Goal: Task Accomplishment & Management: Manage account settings

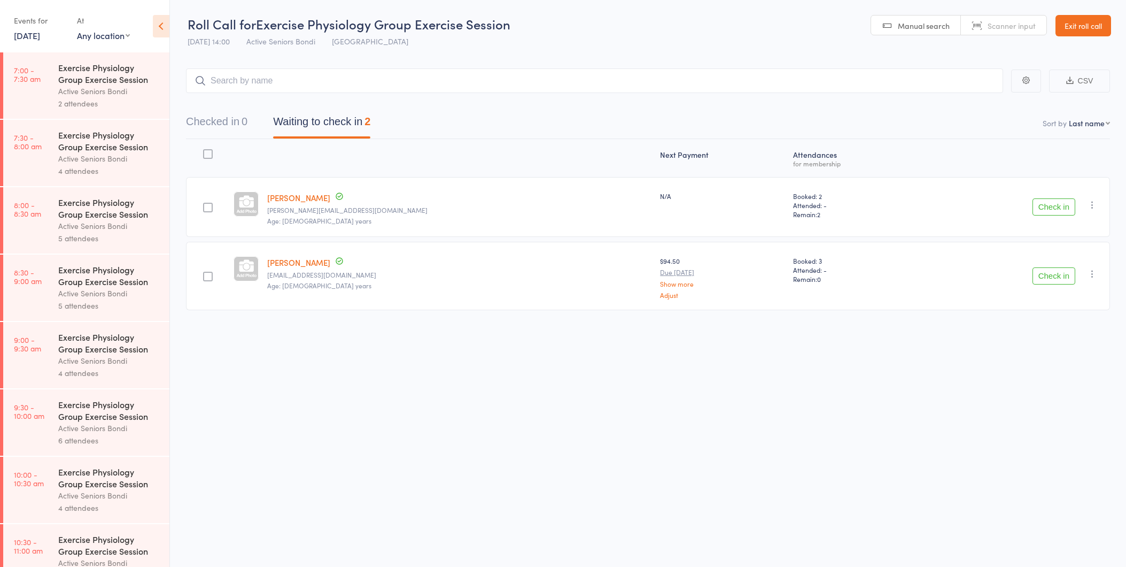
scroll to position [1, 0]
click at [1060, 370] on div "Roll Call for Exercise Physiology Group Exercise Session 14 Oct 14:00 Active Se…" at bounding box center [563, 282] width 1126 height 567
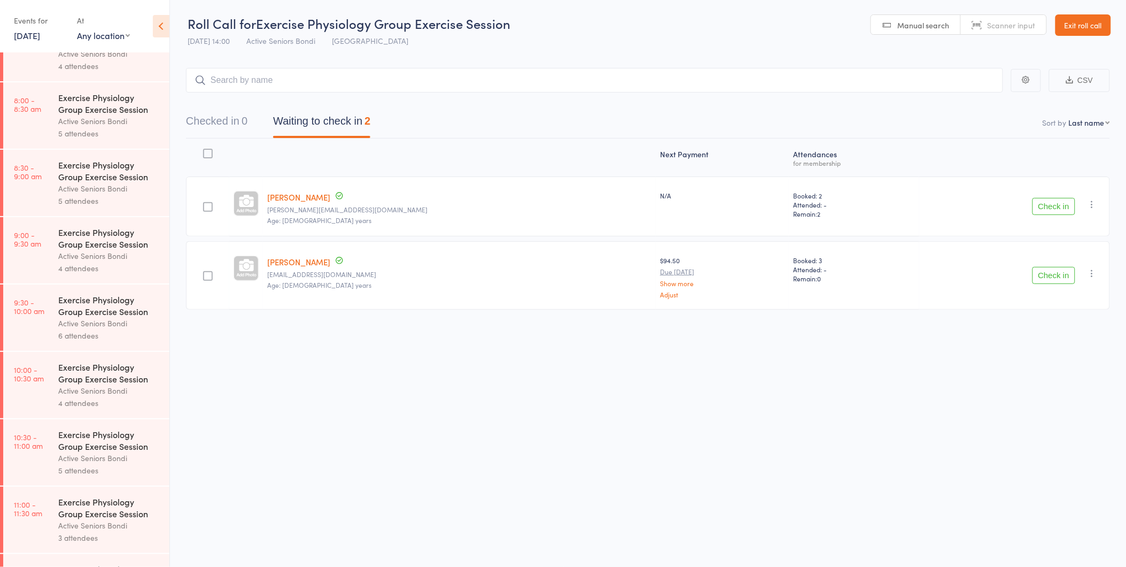
scroll to position [356, 0]
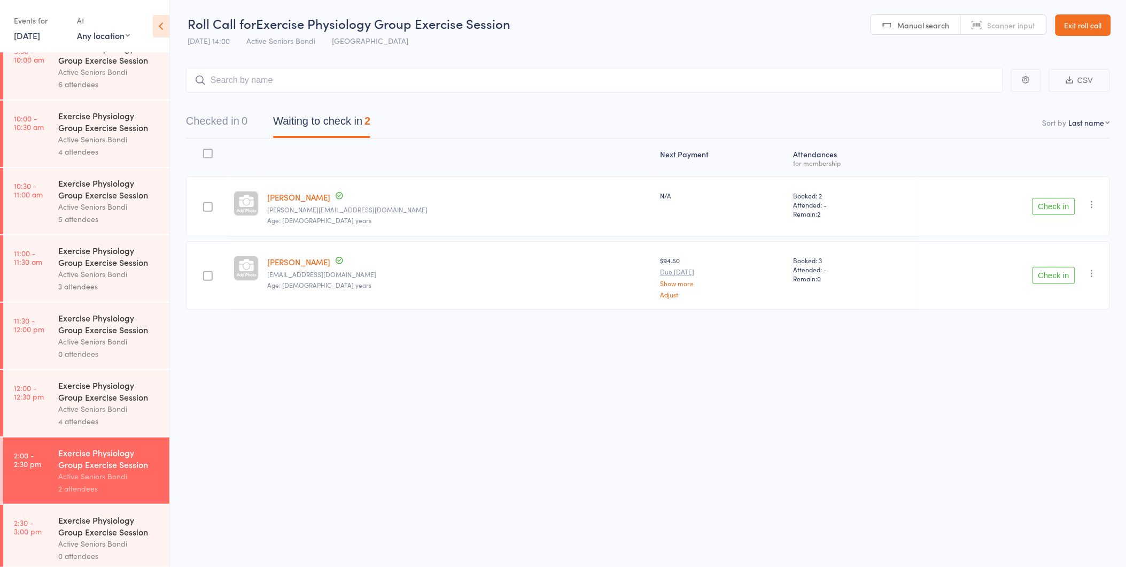
click at [1093, 202] on icon "button" at bounding box center [1092, 204] width 11 height 11
click at [1076, 293] on li "Remove" at bounding box center [1054, 297] width 88 height 14
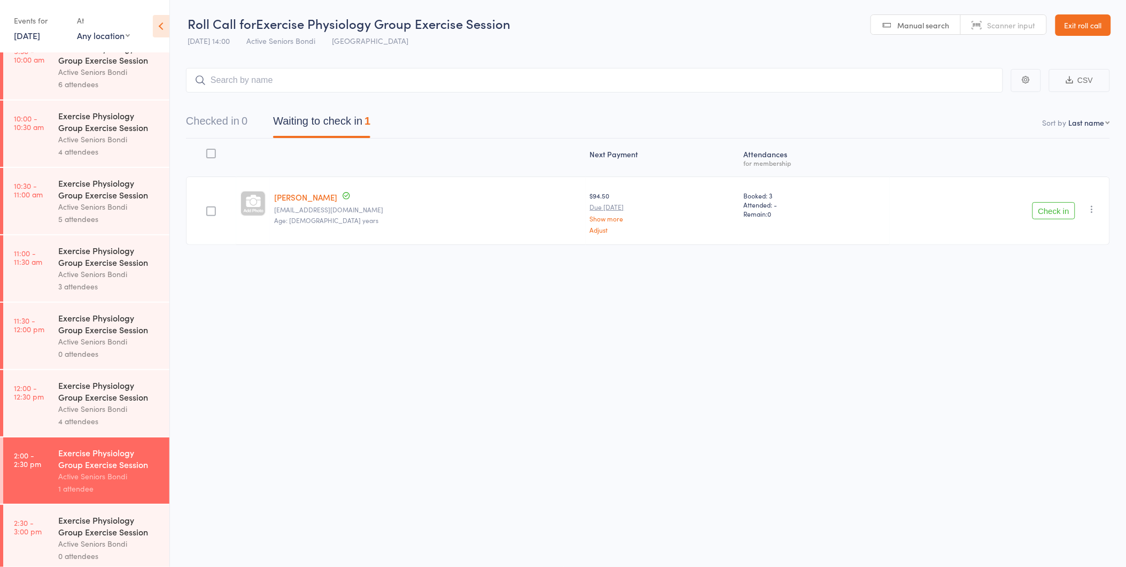
click at [586, 146] on div "Next Payment" at bounding box center [662, 157] width 153 height 28
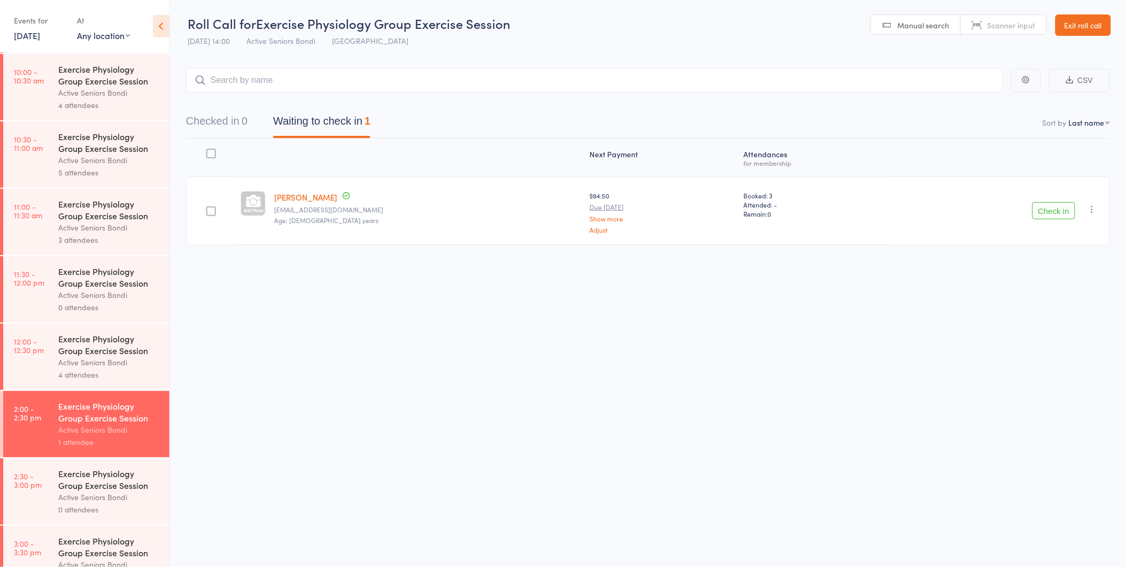
scroll to position [431, 0]
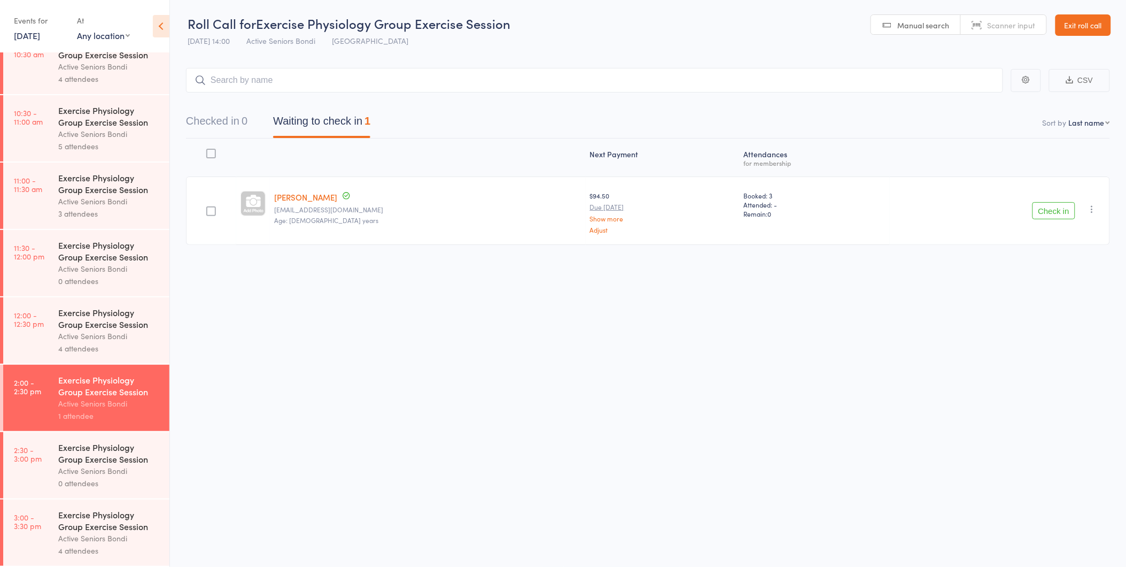
drag, startPoint x: 1080, startPoint y: 11, endPoint x: 1080, endPoint y: 19, distance: 7.5
click at [1080, 17] on header "Roll Call for Exercise Physiology Group Exercise Session 14 Oct 14:00 Active Se…" at bounding box center [648, 25] width 956 height 52
click at [1077, 19] on link "Exit roll call" at bounding box center [1084, 24] width 56 height 21
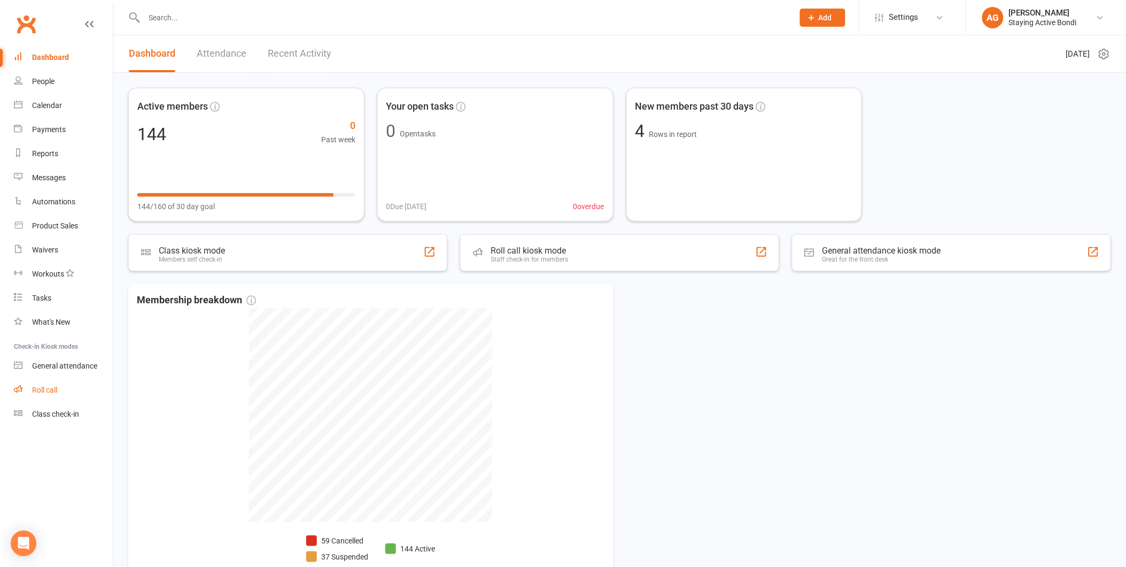
click at [70, 389] on link "Roll call" at bounding box center [63, 390] width 99 height 24
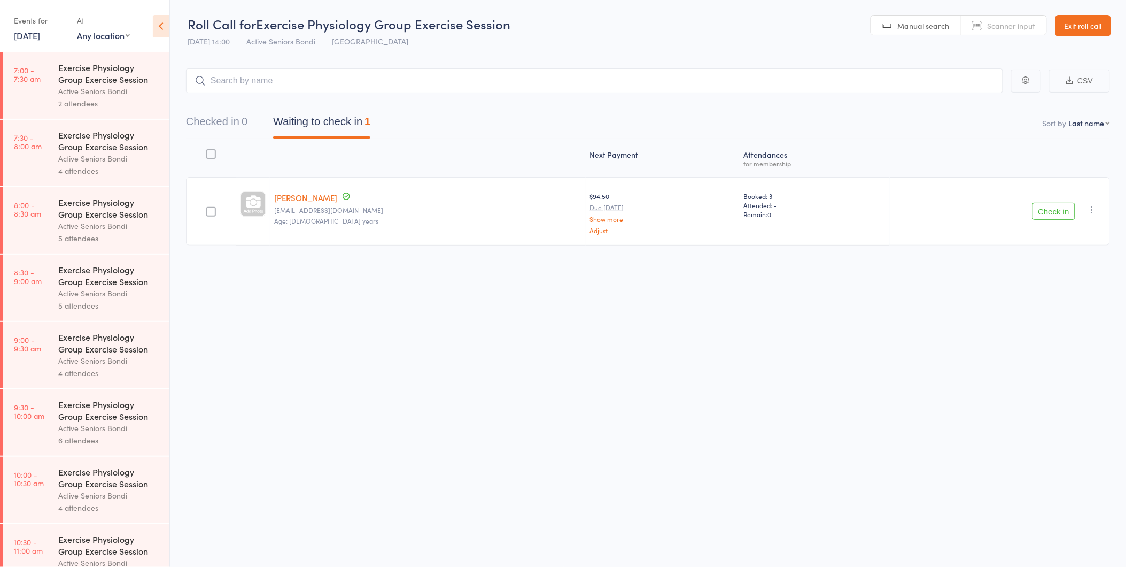
click at [36, 35] on link "[DATE]" at bounding box center [27, 35] width 26 height 12
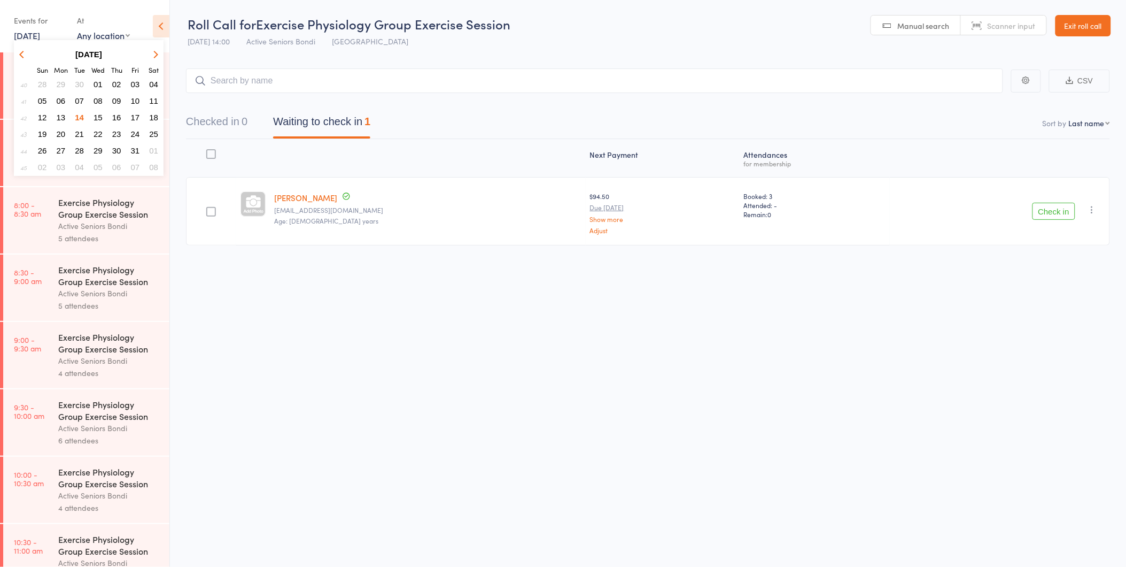
click at [116, 113] on span "16" at bounding box center [116, 117] width 9 height 9
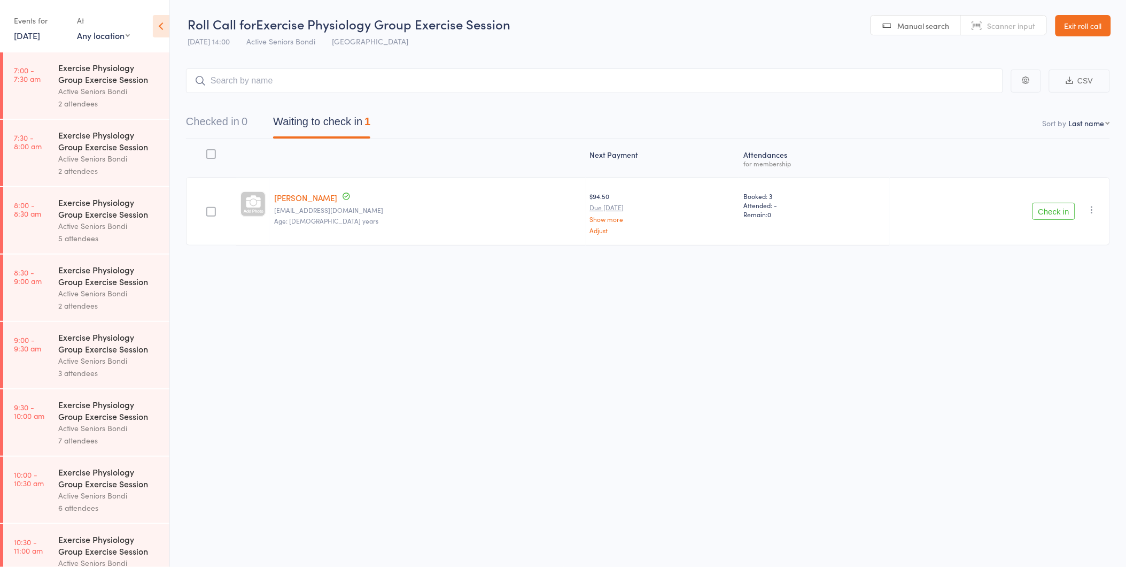
click at [47, 398] on link "9:30 - 10:00 am Exercise Physiology Group Exercise Session Active Seniors Bondi…" at bounding box center [86, 422] width 166 height 66
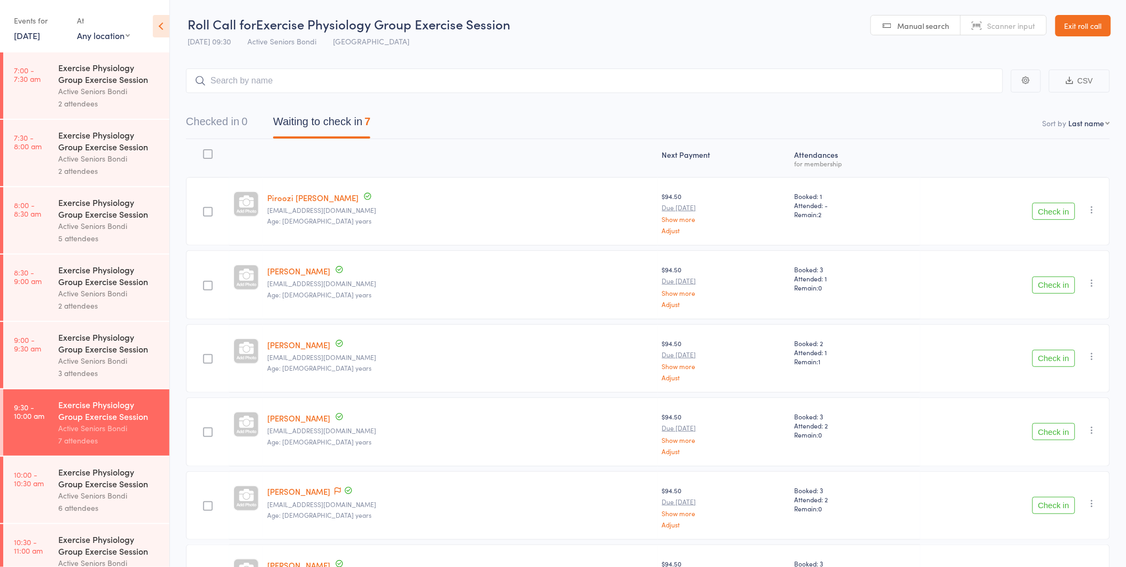
click at [62, 461] on div "Exercise Physiology Group Exercise Session Active Seniors Bondi 6 attendees" at bounding box center [113, 489] width 111 height 66
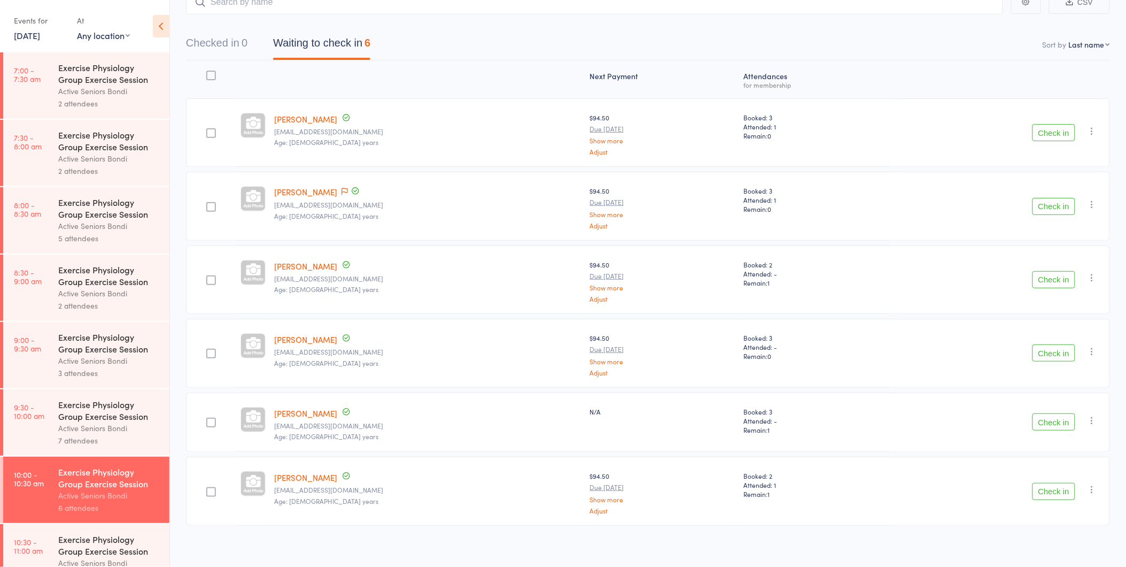
scroll to position [84, 0]
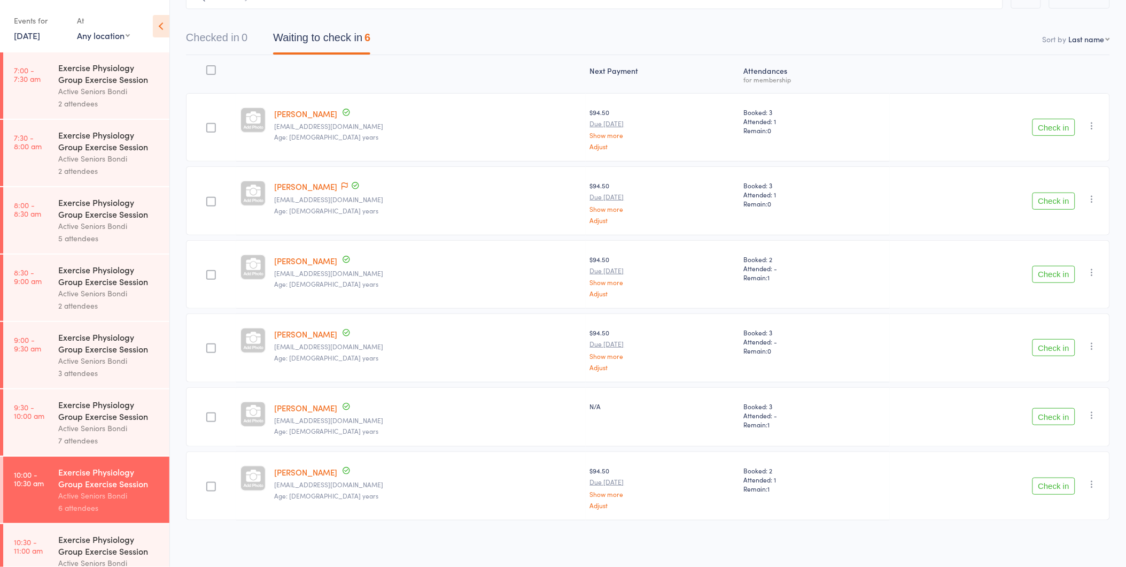
click at [308, 334] on link "Sheila Goodman" at bounding box center [305, 333] width 63 height 11
click at [342, 183] on icon at bounding box center [345, 186] width 6 height 7
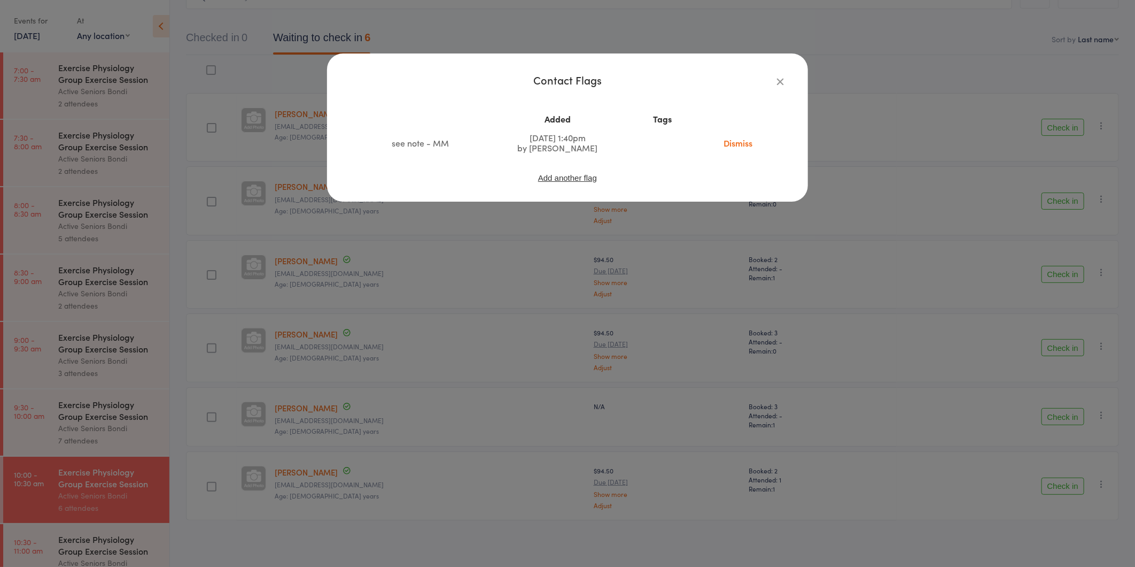
click at [657, 235] on div "Contact Flags Added Tags see note - MM Aug 14, 2025 1:40pm by Maria Matuszek Di…" at bounding box center [567, 283] width 1135 height 567
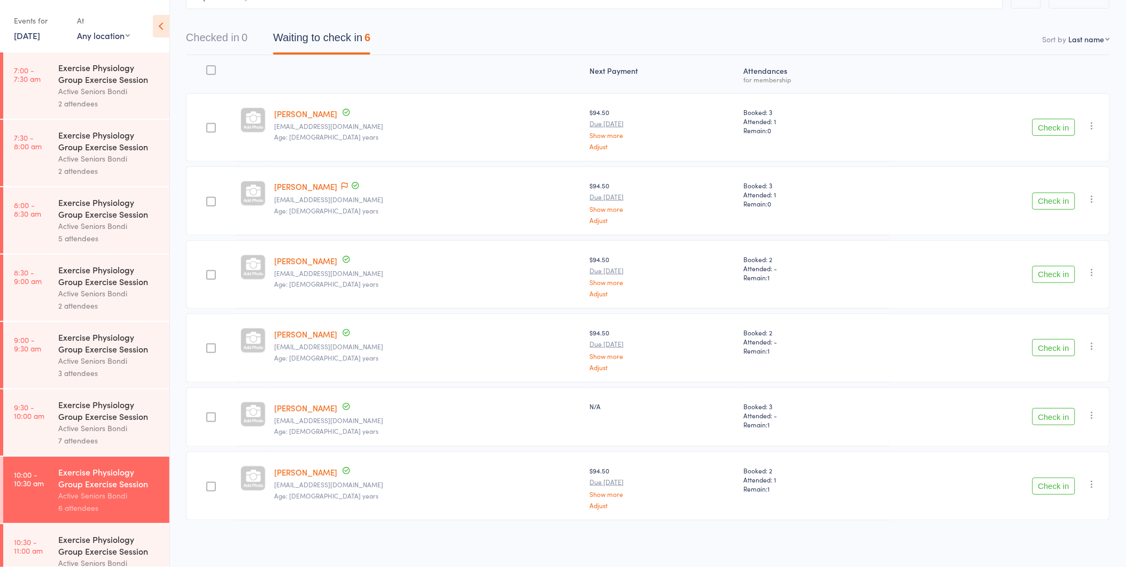
scroll to position [356, 0]
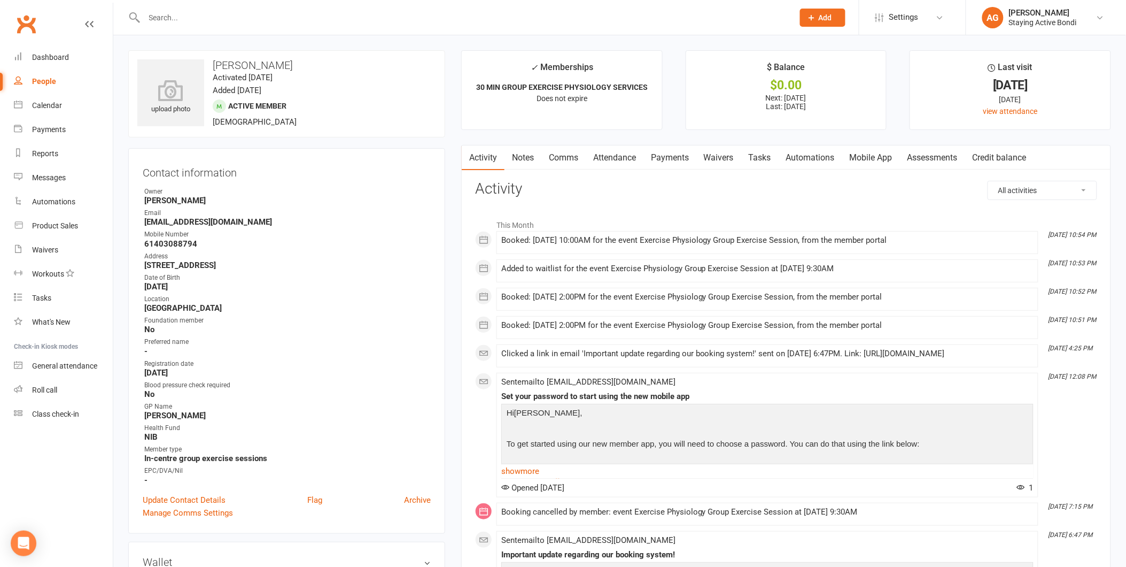
click at [619, 157] on link "Attendance" at bounding box center [615, 157] width 58 height 25
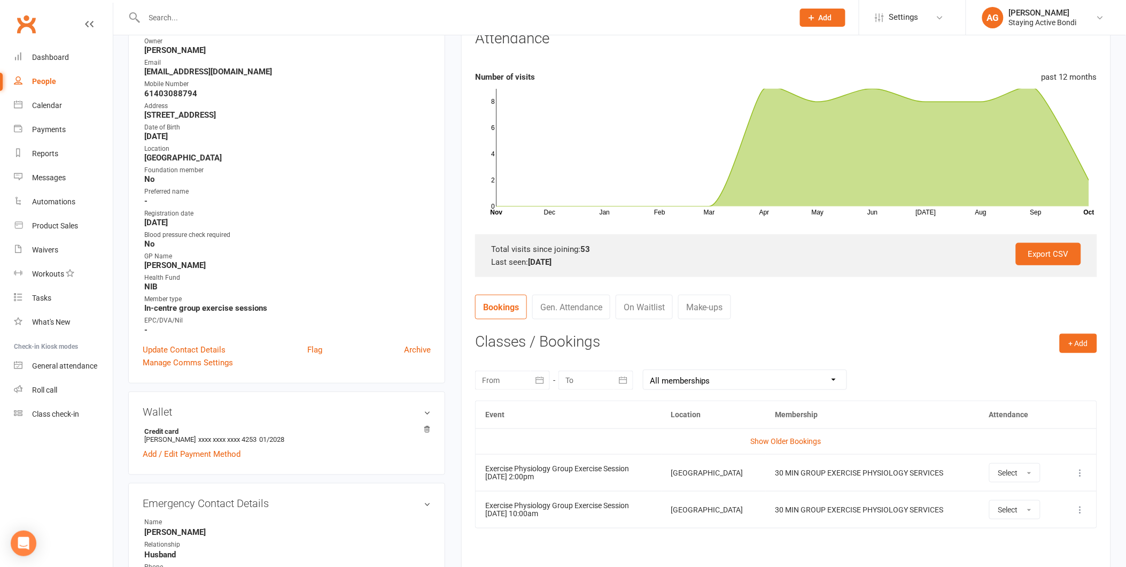
scroll to position [237, 0]
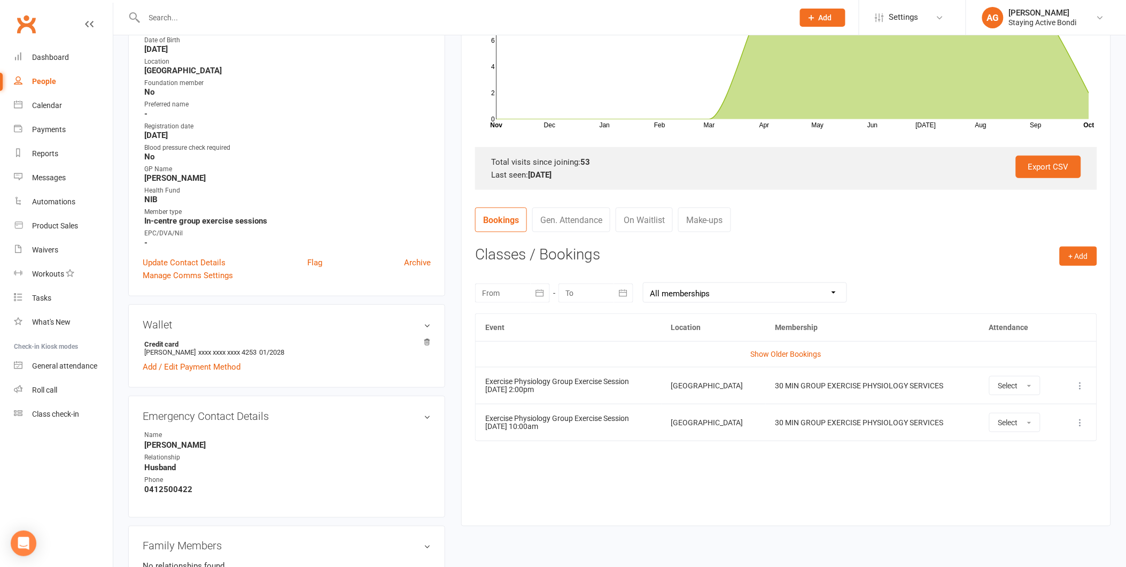
drag, startPoint x: 559, startPoint y: 429, endPoint x: 515, endPoint y: 387, distance: 60.5
click at [515, 387] on tbody "Show Older Bookings Exercise Physiology Group Exercise Session [DATE] 2:00pm [G…" at bounding box center [786, 390] width 621 height 99
click at [782, 361] on td "Show Older Bookings" at bounding box center [786, 354] width 621 height 26
click at [777, 350] on link "Show Older Bookings" at bounding box center [786, 354] width 71 height 9
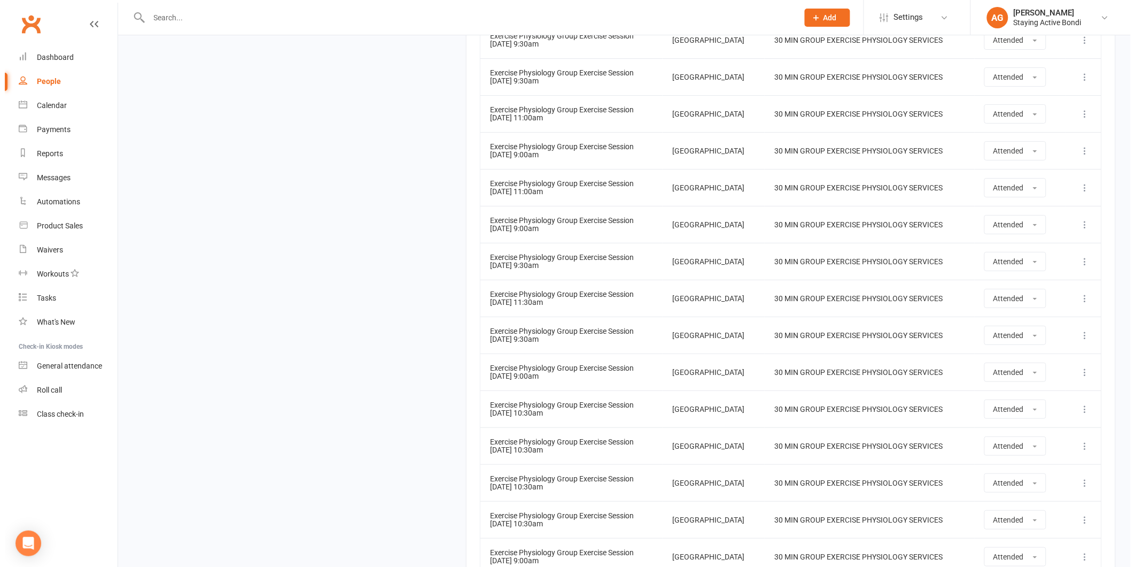
scroll to position [2332, 0]
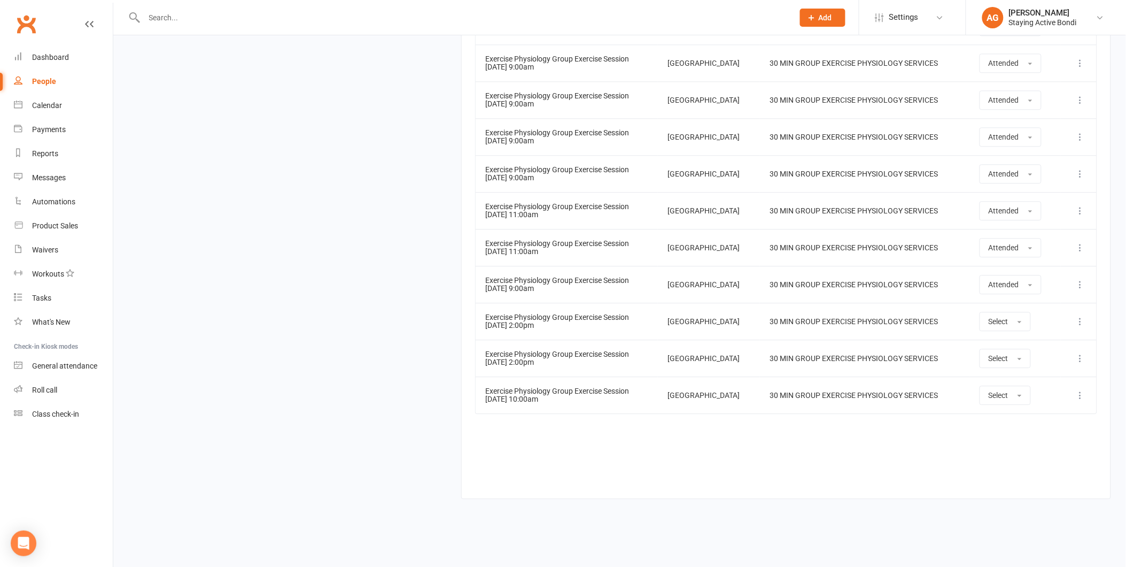
click at [1087, 324] on button at bounding box center [1080, 321] width 13 height 13
click at [1057, 386] on link "Delete booking" at bounding box center [1034, 384] width 106 height 21
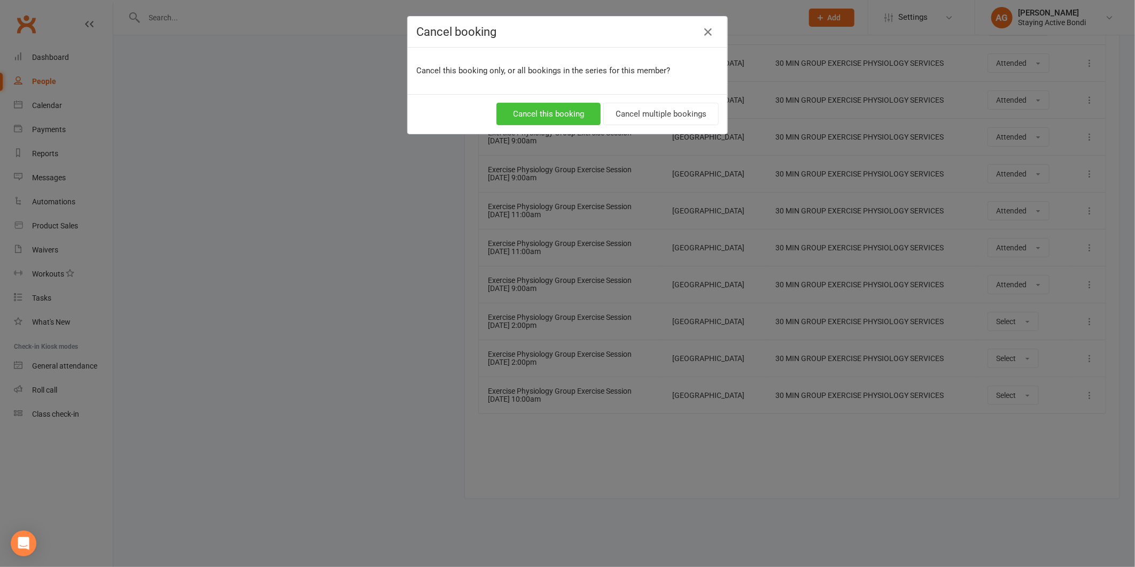
click at [553, 110] on button "Cancel this booking" at bounding box center [549, 114] width 104 height 22
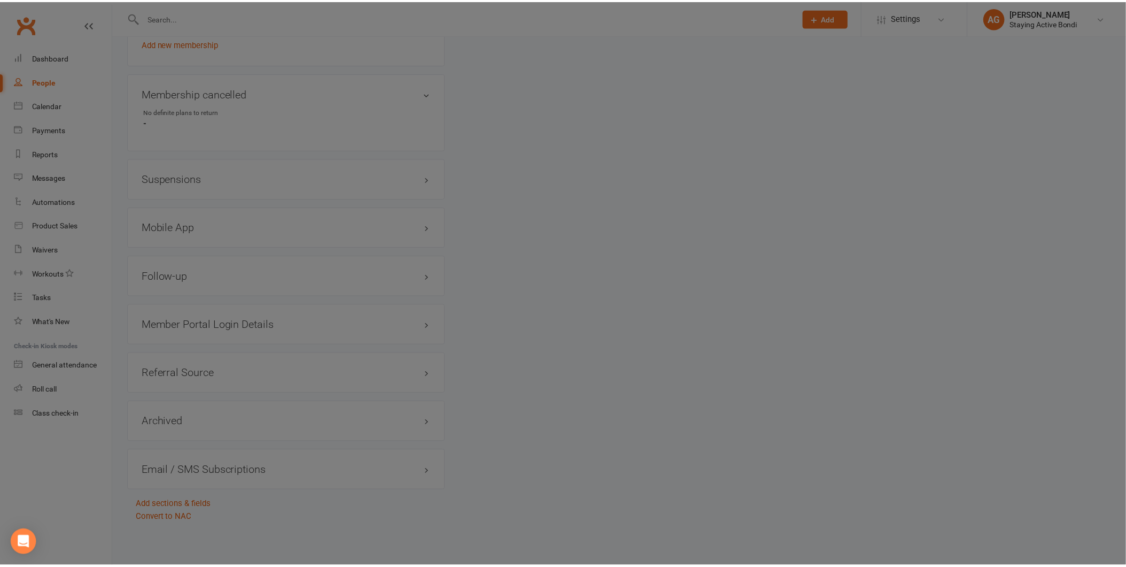
scroll to position [265, 0]
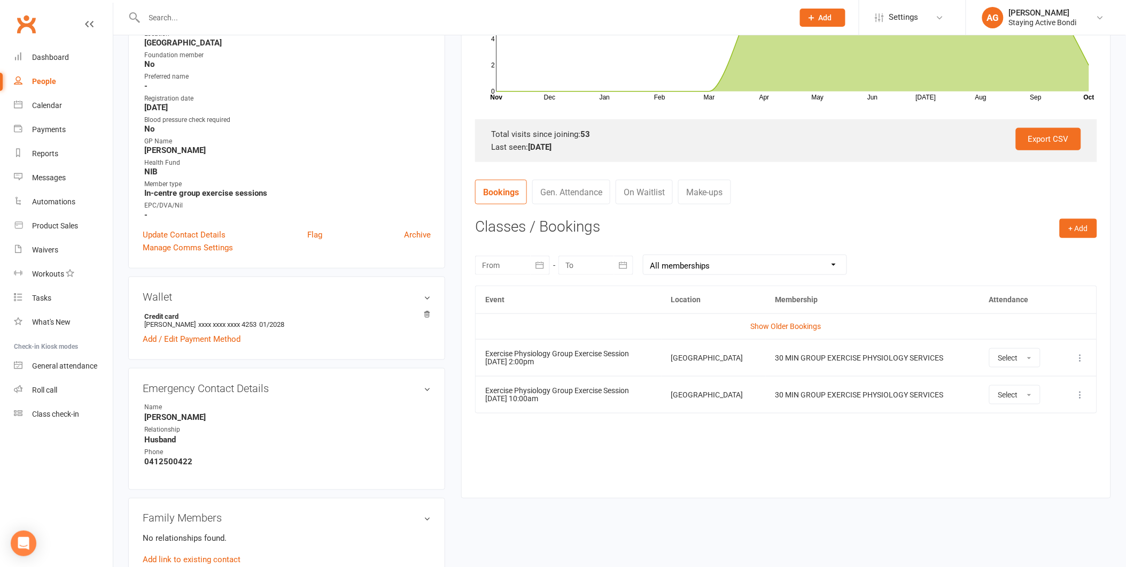
click at [777, 332] on td "Show Older Bookings" at bounding box center [786, 326] width 621 height 26
click at [773, 329] on link "Show Older Bookings" at bounding box center [786, 326] width 71 height 9
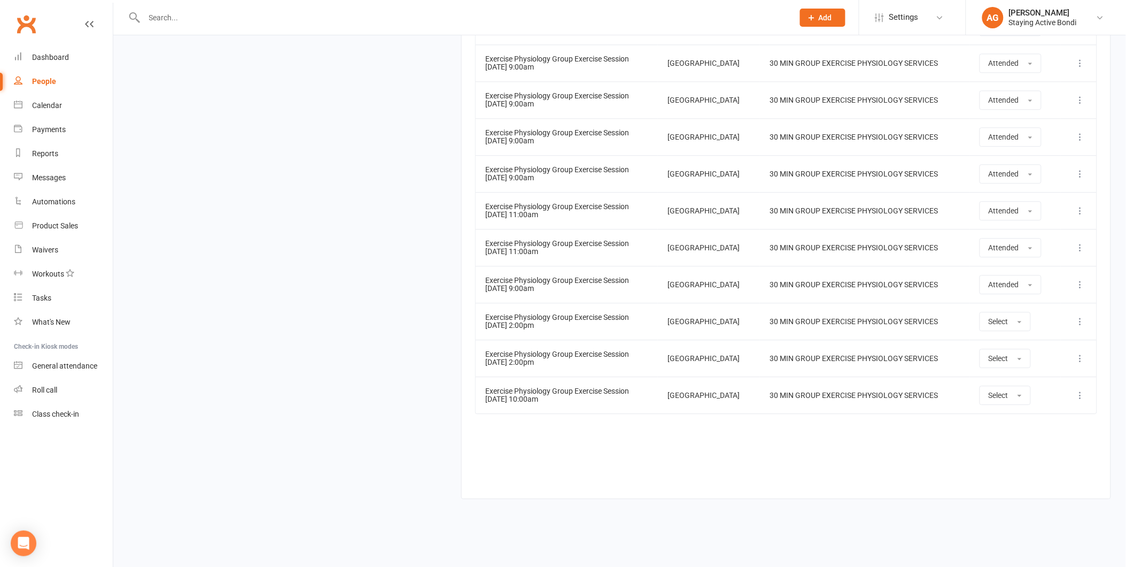
scroll to position [2296, 0]
click at [73, 394] on link "Roll call" at bounding box center [63, 390] width 99 height 24
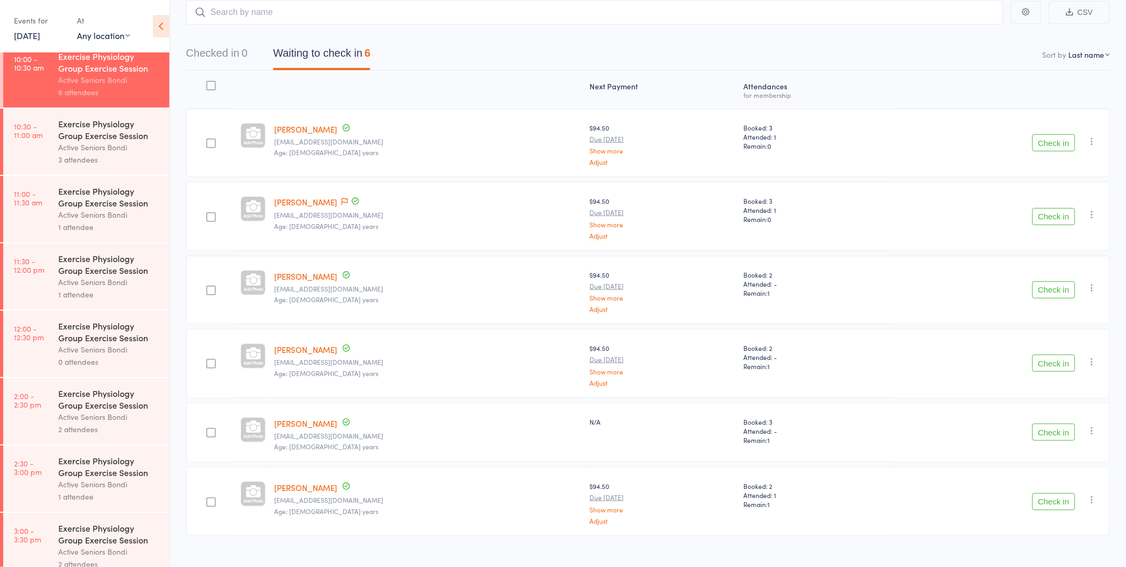
scroll to position [431, 0]
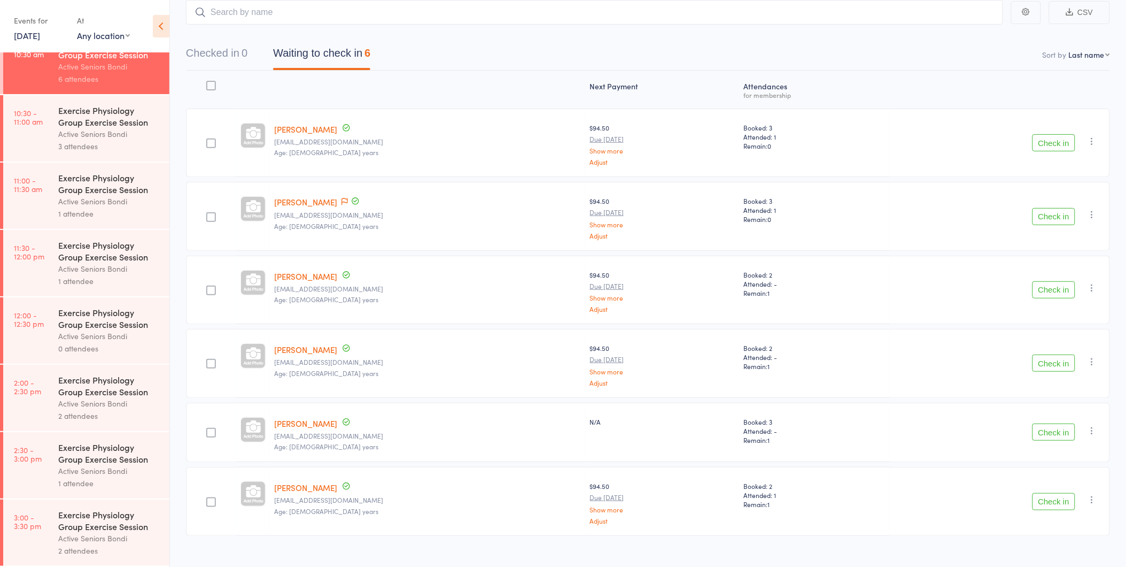
click at [14, 35] on link "16 Oct, 2025" at bounding box center [27, 35] width 26 height 12
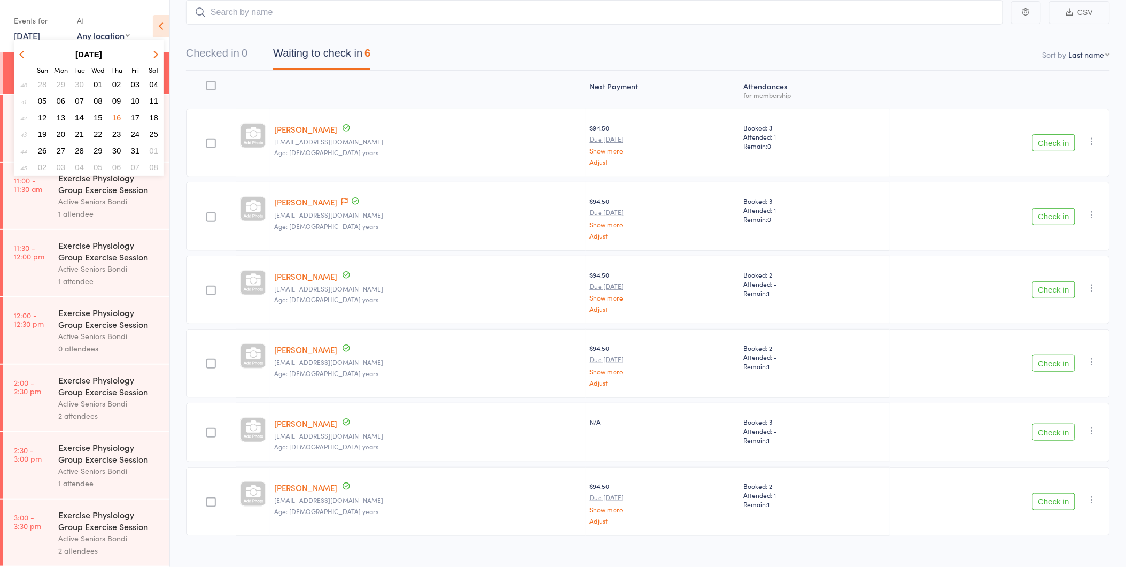
click at [75, 114] on span "14" at bounding box center [79, 117] width 9 height 9
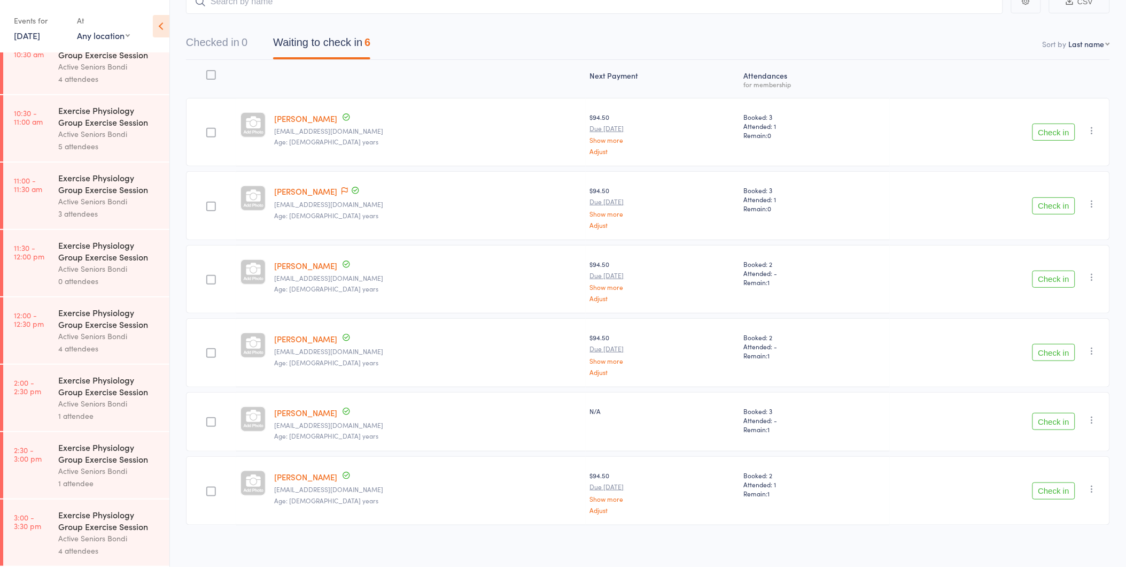
scroll to position [84, 0]
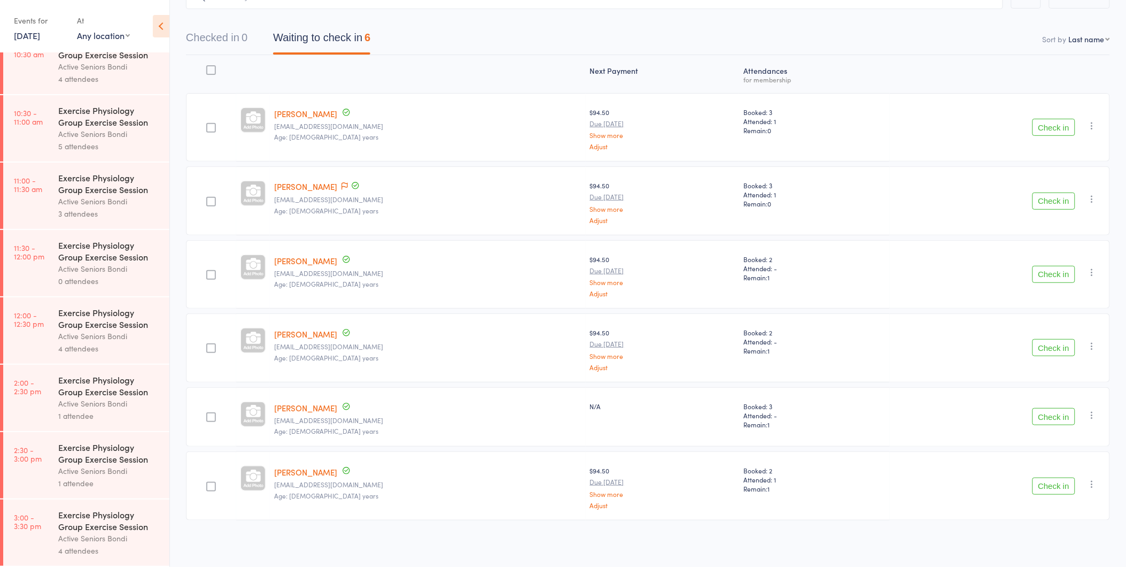
click at [59, 474] on div "Active Seniors Bondi" at bounding box center [109, 470] width 102 height 12
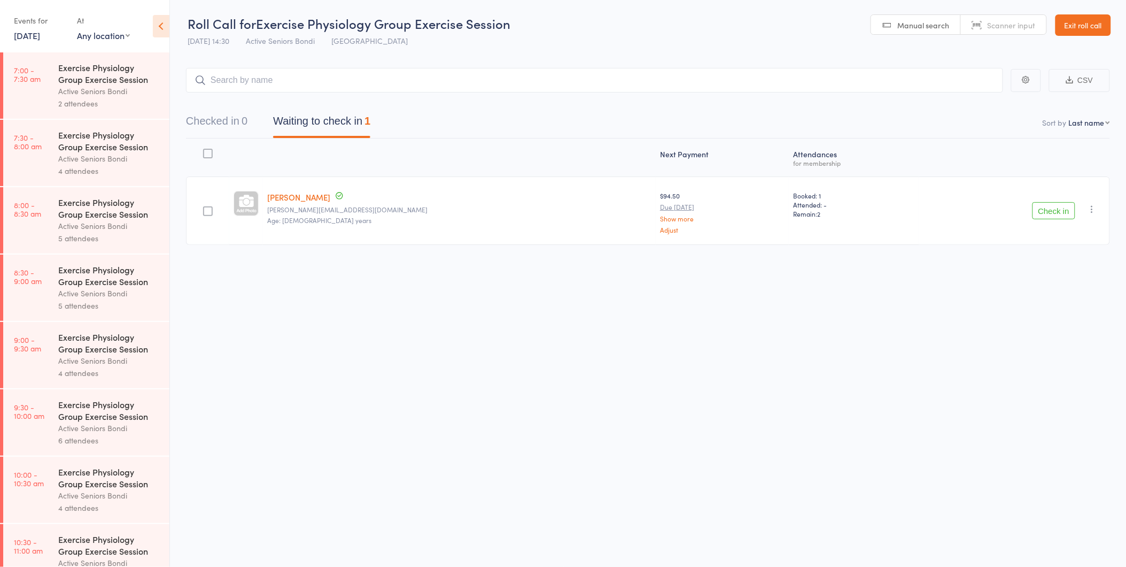
click at [1028, 217] on div "Check in Check in Send message Add Note Add Task Add Flag Remove Mark absent" at bounding box center [1014, 210] width 191 height 68
click at [1044, 218] on button "Check in" at bounding box center [1054, 210] width 43 height 17
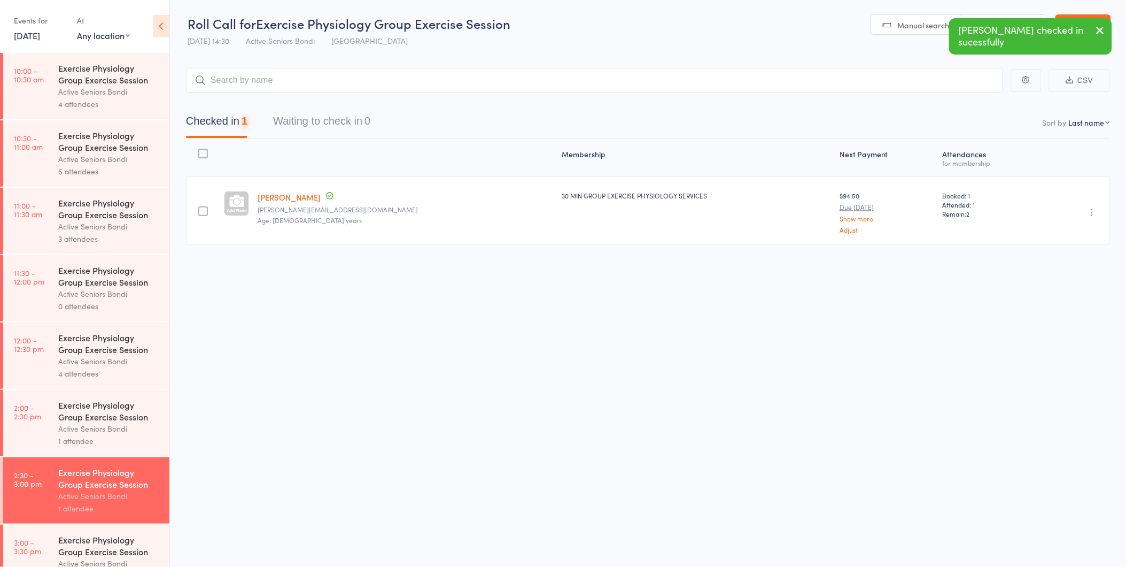
scroll to position [431, 0]
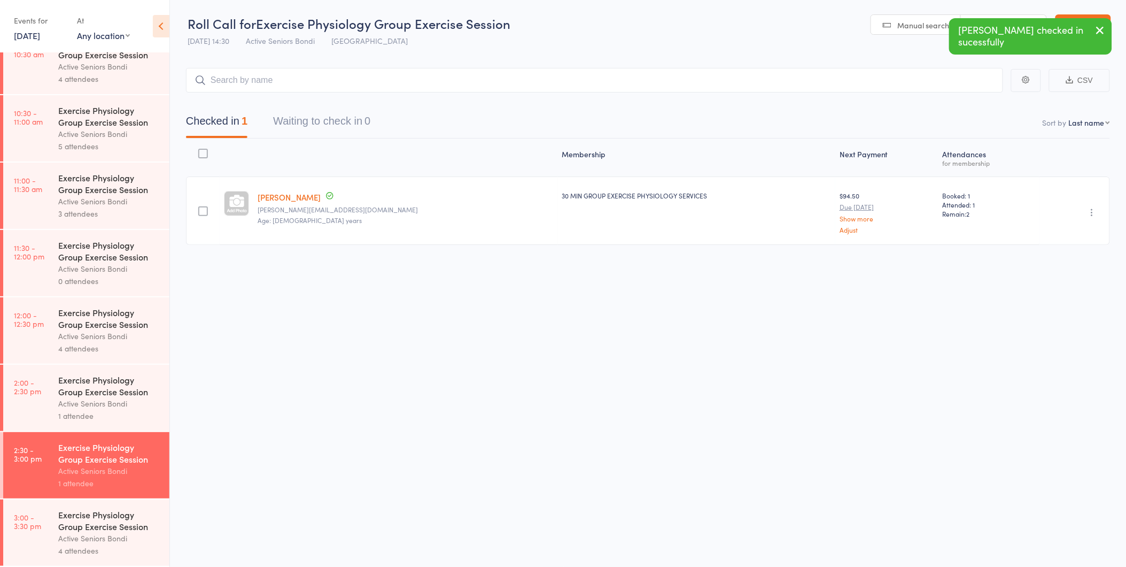
click at [77, 507] on div "Exercise Physiology Group Exercise Session Active Seniors Bondi 4 attendees" at bounding box center [113, 532] width 111 height 66
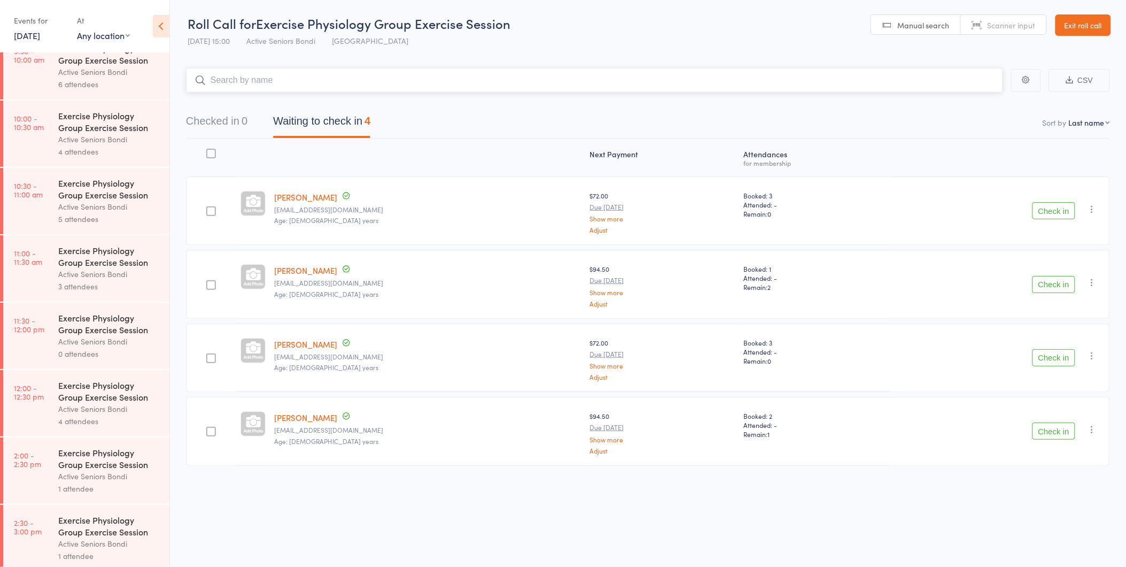
scroll to position [431, 0]
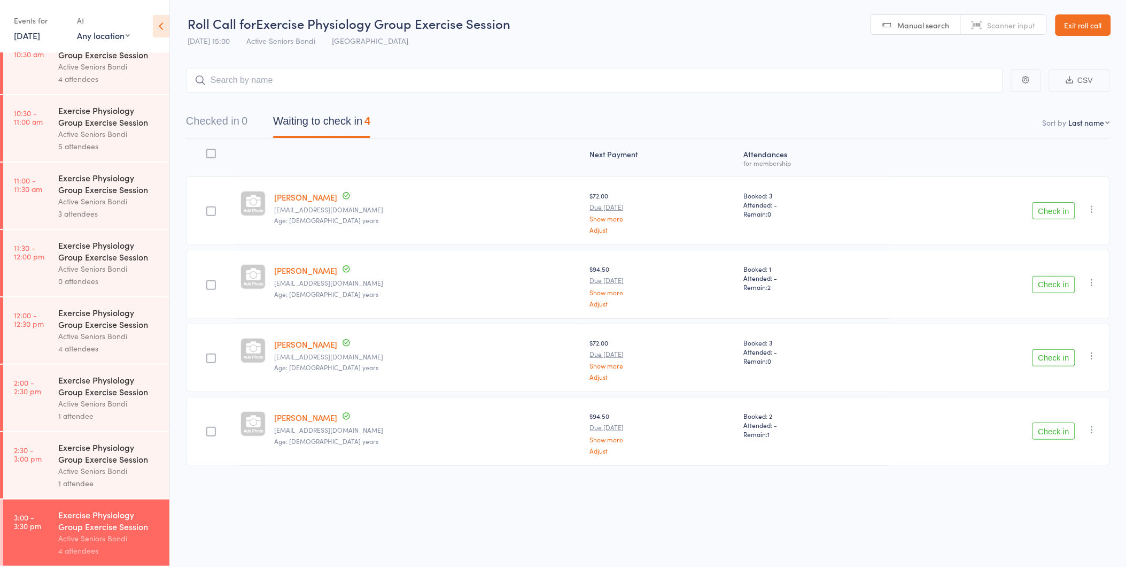
click at [1069, 281] on button "Check in" at bounding box center [1054, 284] width 43 height 17
click at [779, 134] on nav "Checked in 1 Waiting to check in 3" at bounding box center [648, 124] width 950 height 28
click at [1098, 328] on div "Check in Check in Send message Add Note Add Task Add Flag Remove Mark absent" at bounding box center [1000, 357] width 220 height 68
click at [1029, 360] on div "Check in Check in Send message Add Note Add Task Add Flag Remove Mark absent" at bounding box center [1000, 357] width 220 height 68
click at [1033, 360] on button "Check in" at bounding box center [1054, 357] width 43 height 17
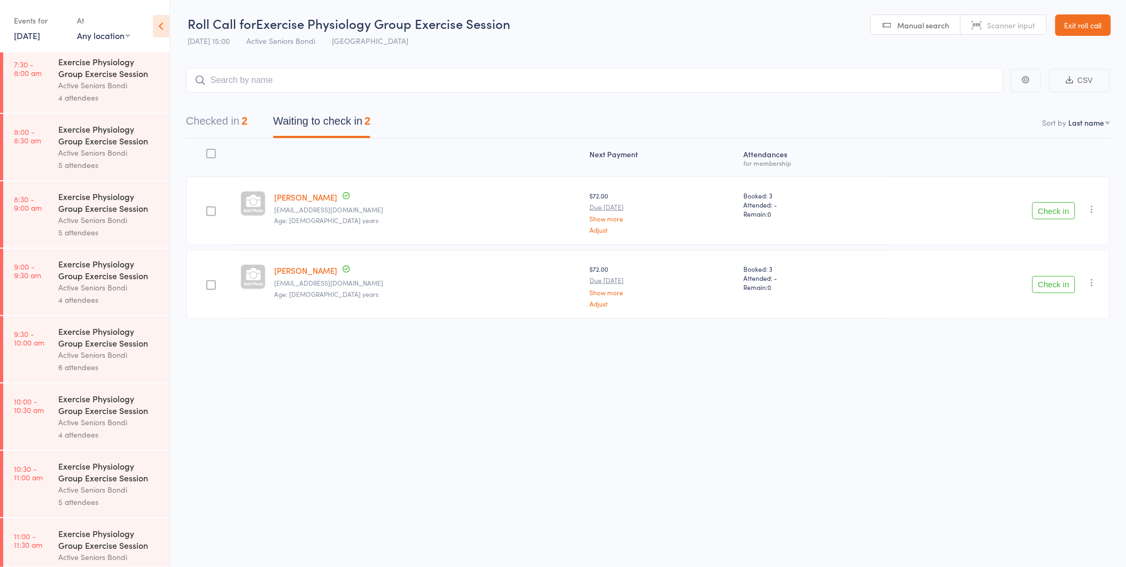
scroll to position [0, 0]
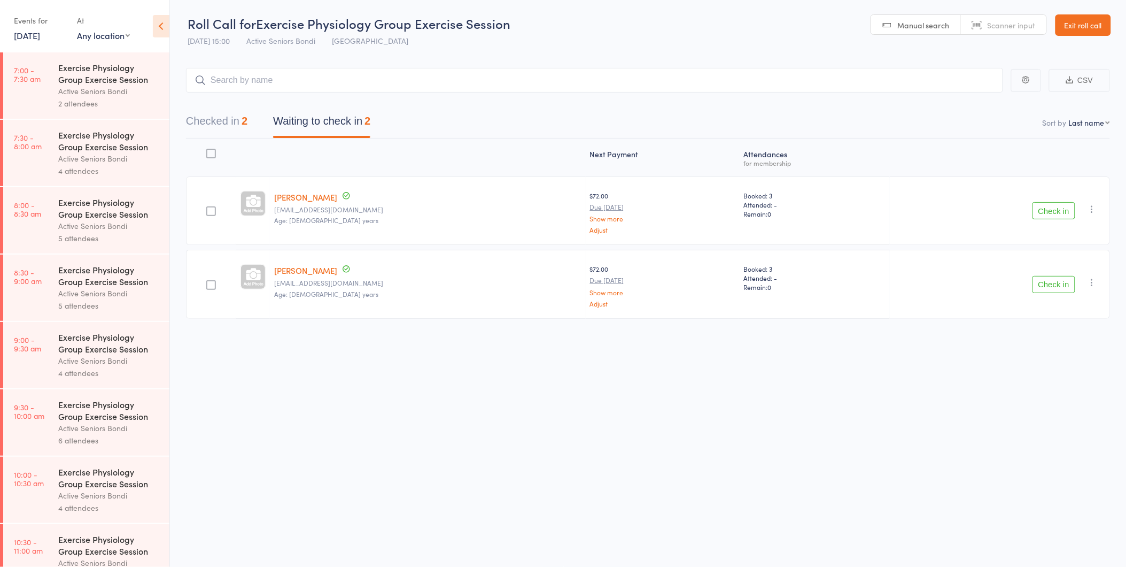
click at [65, 191] on div "Exercise Physiology Group Exercise Session Active Seniors Bondi 5 attendees" at bounding box center [113, 220] width 111 height 66
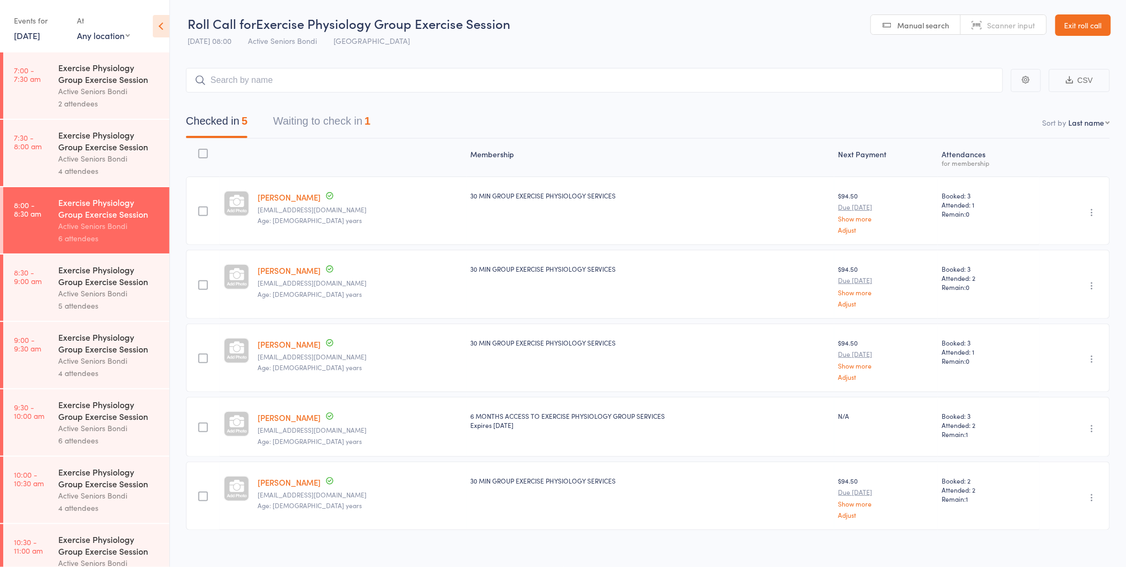
click at [381, 108] on div "Checked in 5 Waiting to check in 1" at bounding box center [648, 115] width 924 height 46
click at [377, 114] on div "Checked in 5 Waiting to check in 1" at bounding box center [278, 124] width 210 height 28
click at [370, 123] on div "1" at bounding box center [368, 121] width 6 height 12
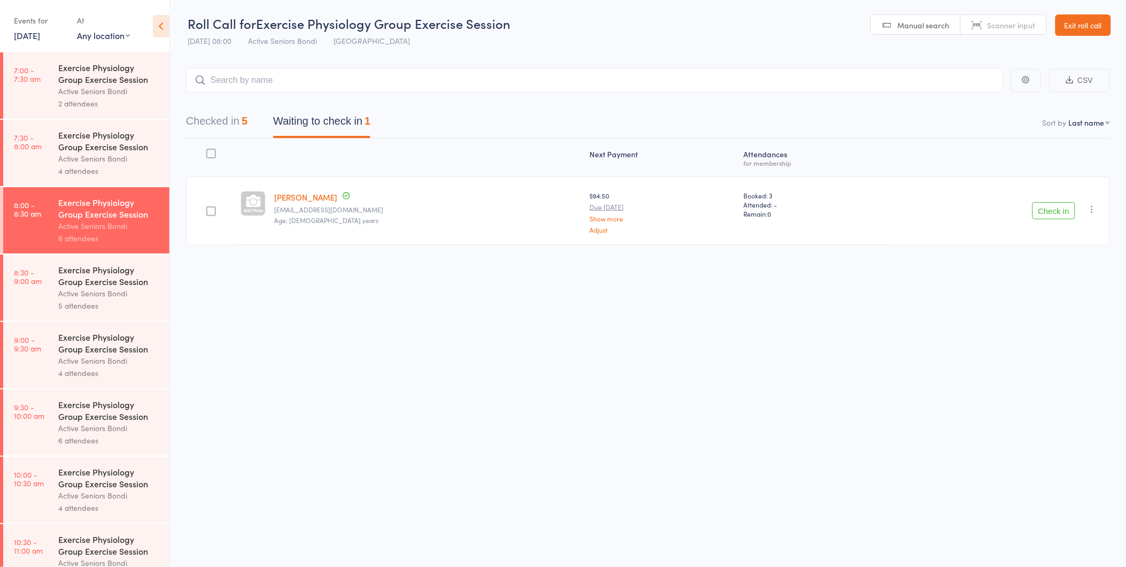
click at [1092, 210] on icon "button" at bounding box center [1092, 209] width 11 height 11
drag, startPoint x: 1048, startPoint y: 296, endPoint x: 631, endPoint y: 56, distance: 481.0
click at [1046, 296] on li "Remove" at bounding box center [1054, 301] width 88 height 14
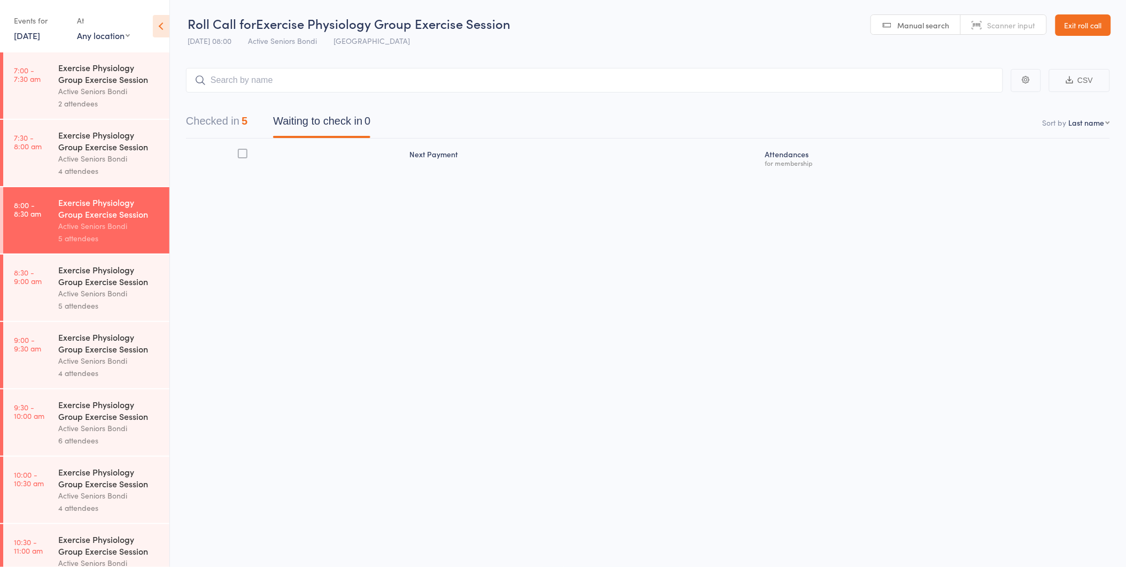
click at [218, 123] on button "Checked in 5" at bounding box center [216, 124] width 61 height 28
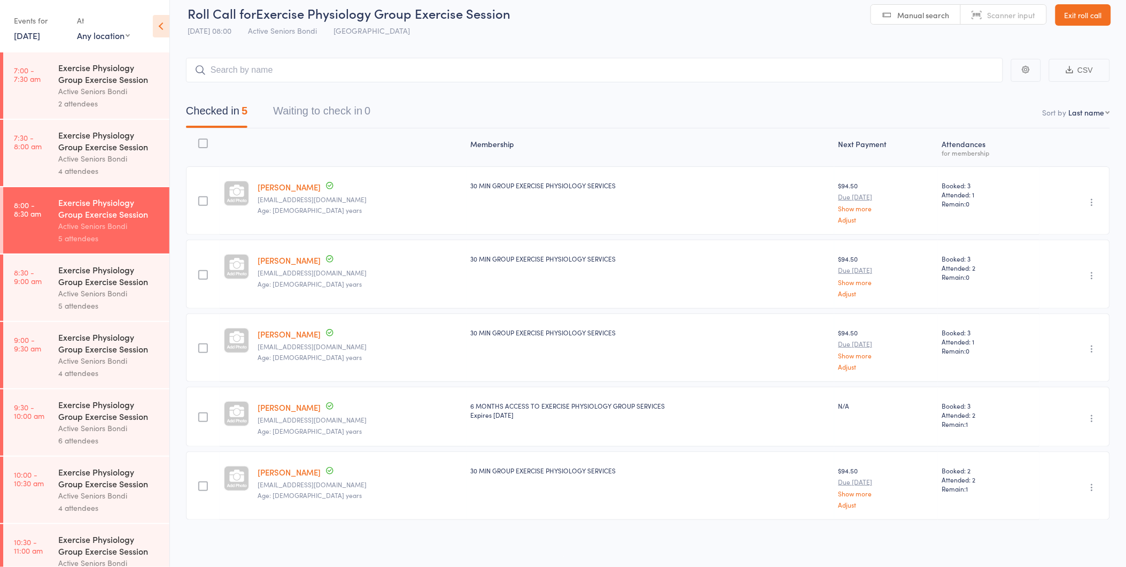
click at [1079, 25] on header "Roll Call for Exercise Physiology Group Exercise Session 14 Oct 08:00 Active Se…" at bounding box center [648, 15] width 956 height 52
click at [1076, 22] on link "Exit roll call" at bounding box center [1084, 14] width 56 height 21
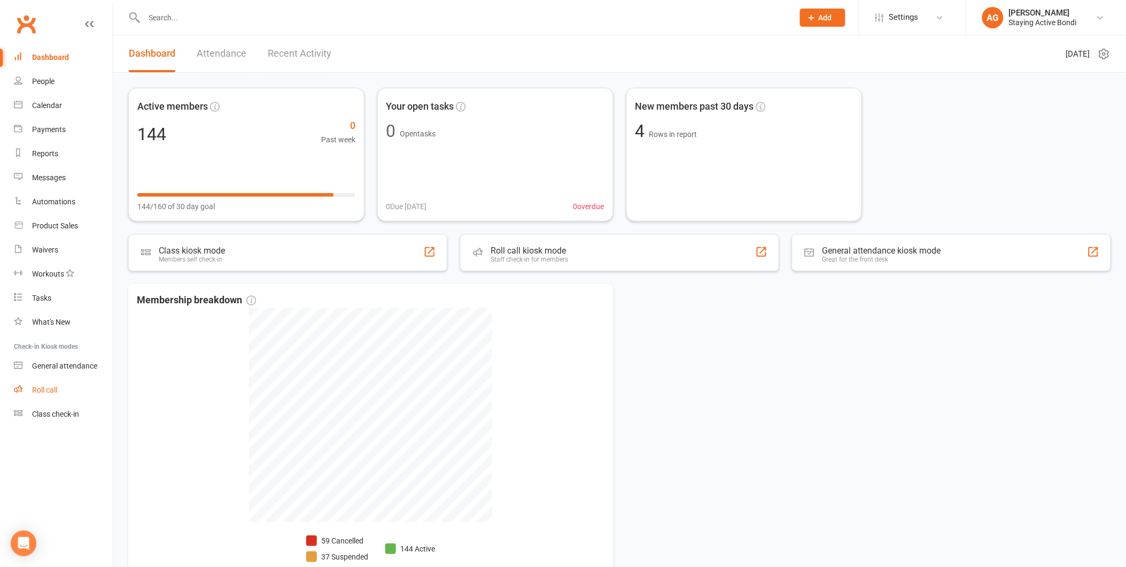
click at [88, 382] on link "Roll call" at bounding box center [63, 390] width 99 height 24
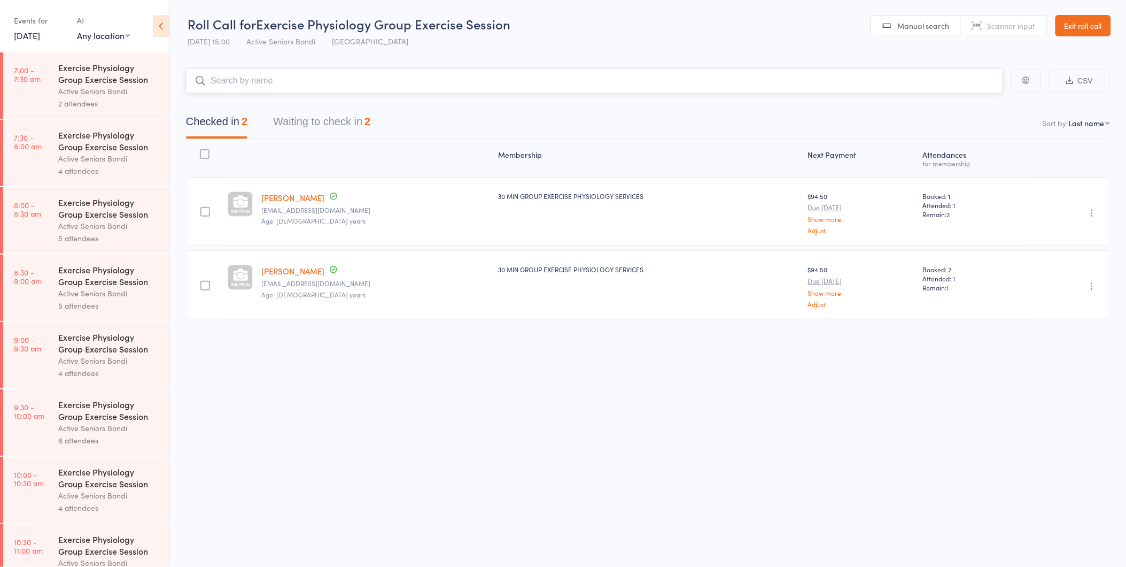
click at [359, 124] on button "Waiting to check in 2" at bounding box center [321, 124] width 97 height 28
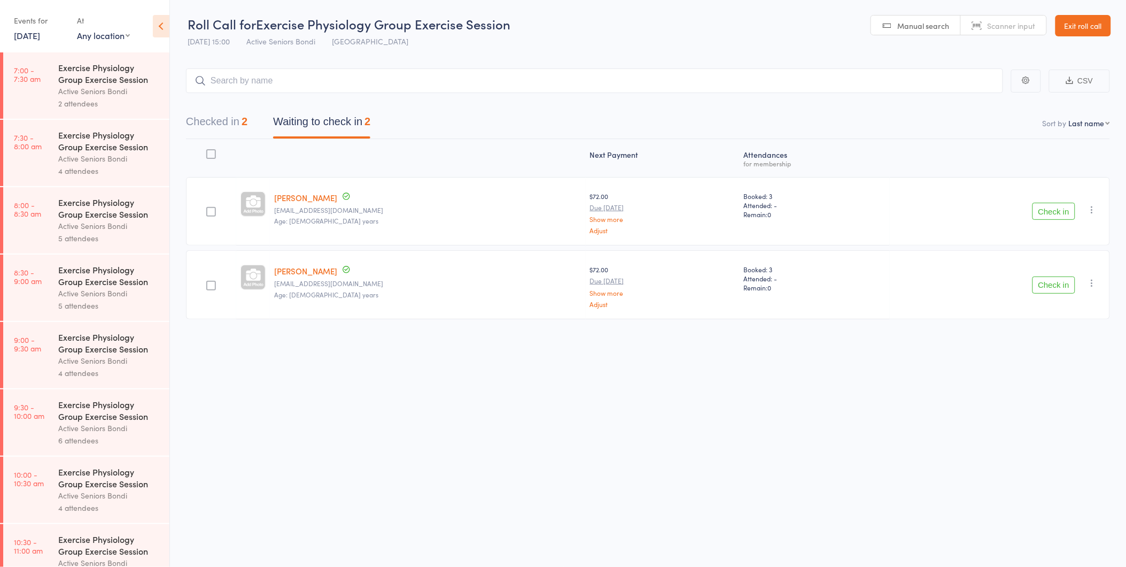
click at [1045, 207] on button "Check in" at bounding box center [1054, 211] width 43 height 17
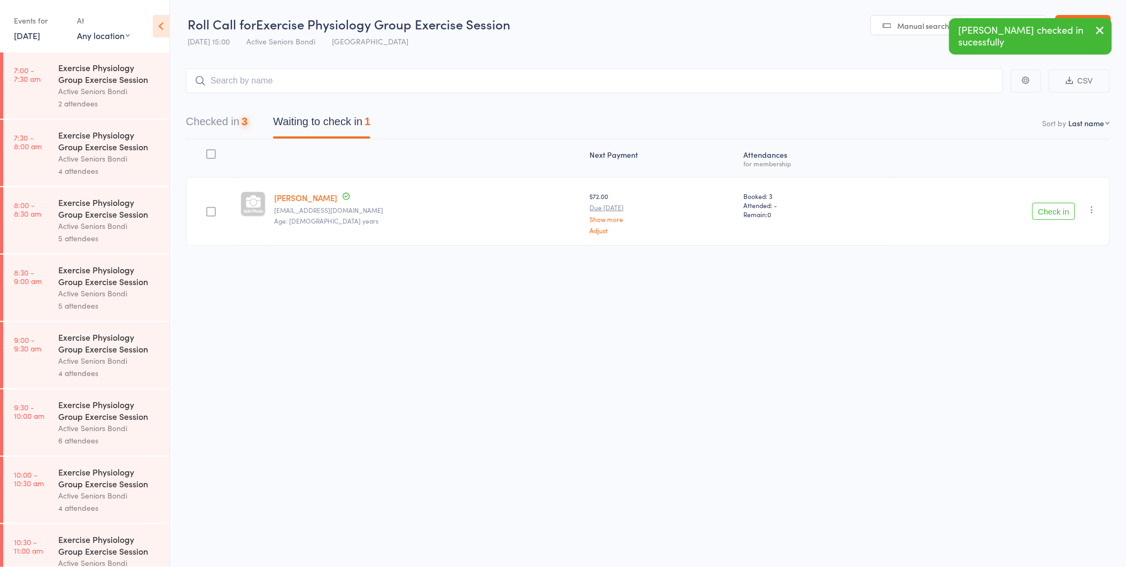
click at [1045, 207] on button "Check in" at bounding box center [1054, 211] width 43 height 17
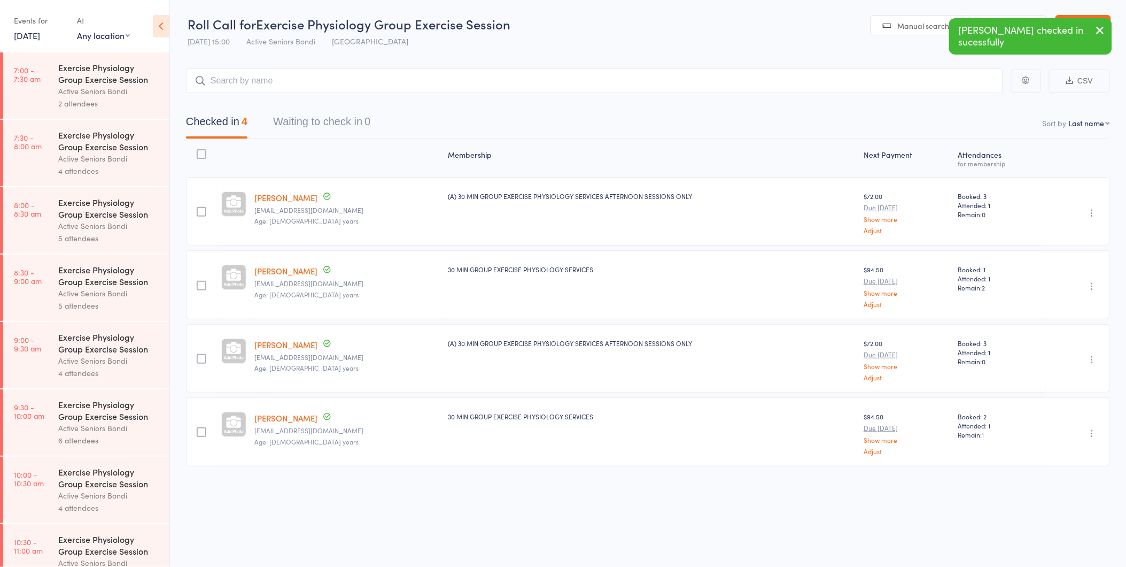
click at [1092, 35] on button "button" at bounding box center [1101, 31] width 24 height 25
click at [1089, 25] on link "Exit roll call" at bounding box center [1084, 25] width 56 height 21
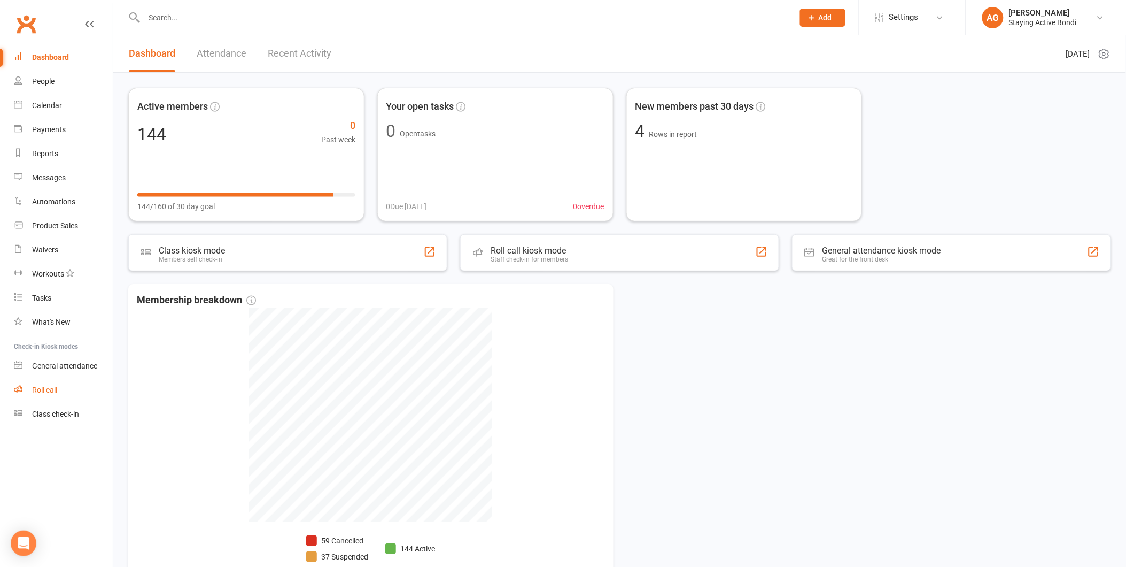
click at [75, 392] on link "Roll call" at bounding box center [63, 390] width 99 height 24
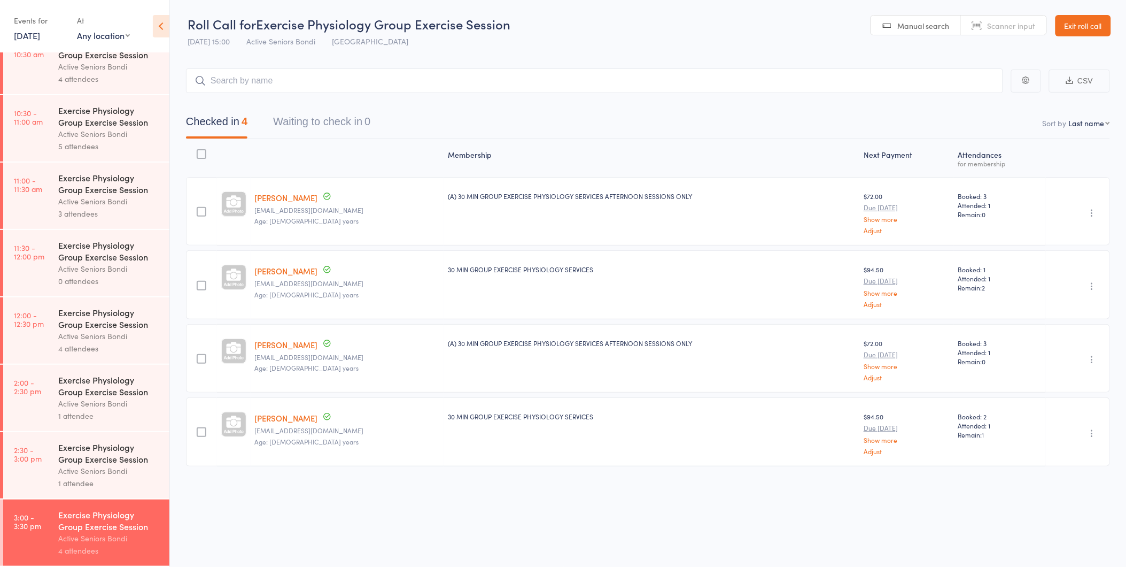
scroll to position [1, 0]
click at [1107, 33] on link "Exit roll call" at bounding box center [1084, 24] width 56 height 21
